Goal: Navigation & Orientation: Find specific page/section

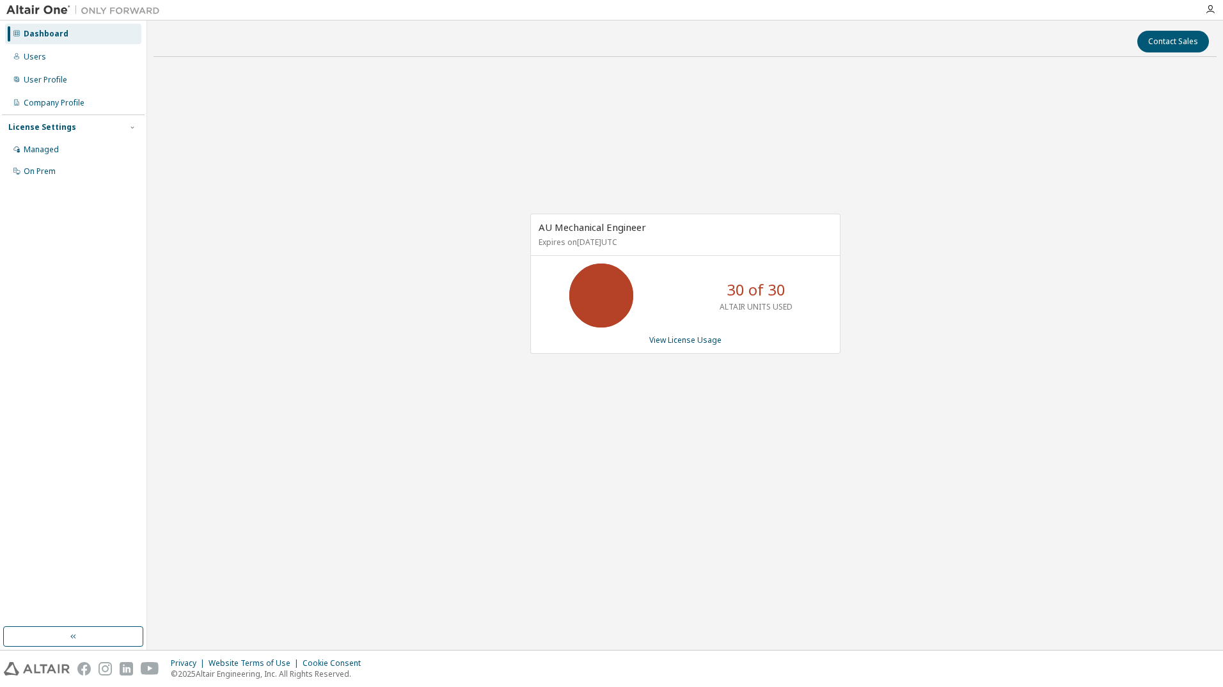
click at [42, 12] on img at bounding box center [86, 10] width 160 height 13
click at [1212, 11] on icon "button" at bounding box center [1210, 9] width 10 height 10
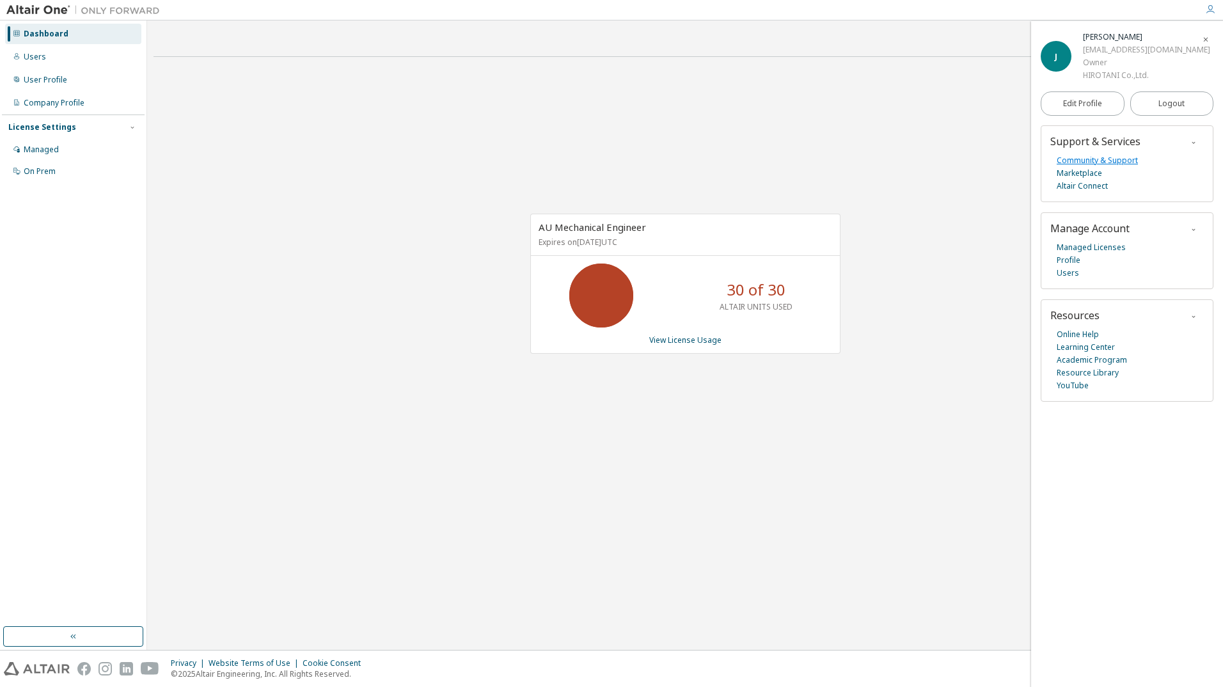
click at [1066, 161] on link "Community & Support" at bounding box center [1097, 160] width 81 height 13
